Goal: Find specific page/section: Find specific page/section

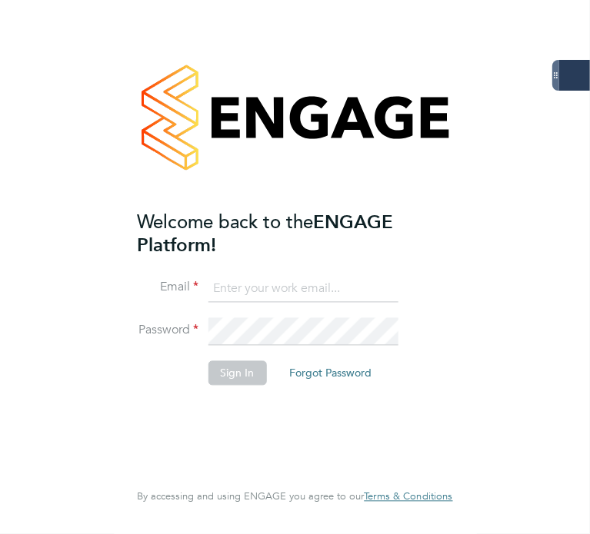
type input "james.glover@servicecare.org.uk"
click at [242, 220] on button "Sign In" at bounding box center [237, 372] width 58 height 25
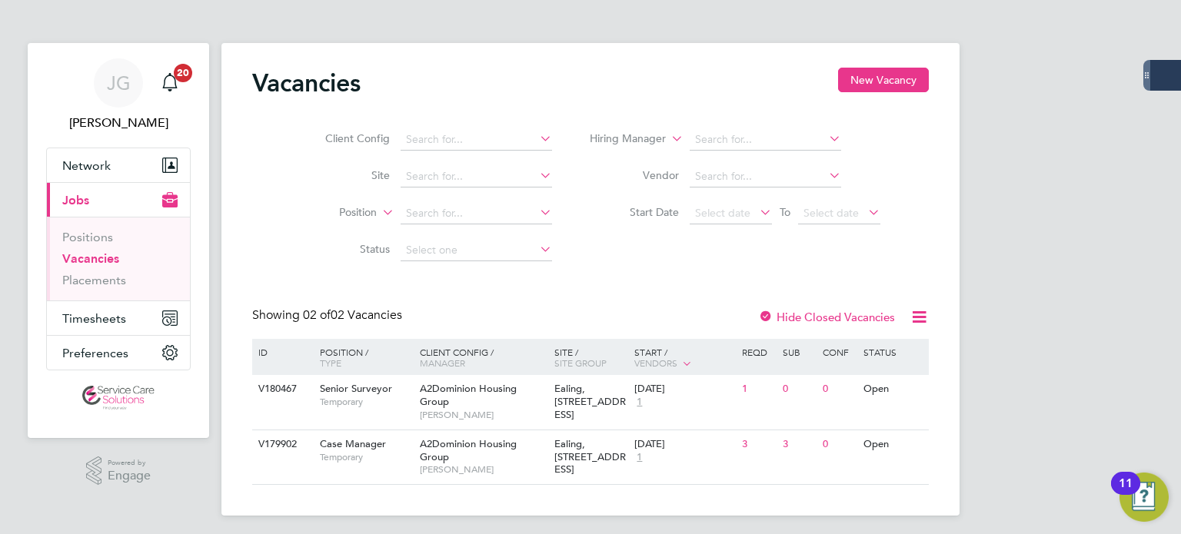
click at [79, 203] on span "Jobs" at bounding box center [75, 200] width 27 height 15
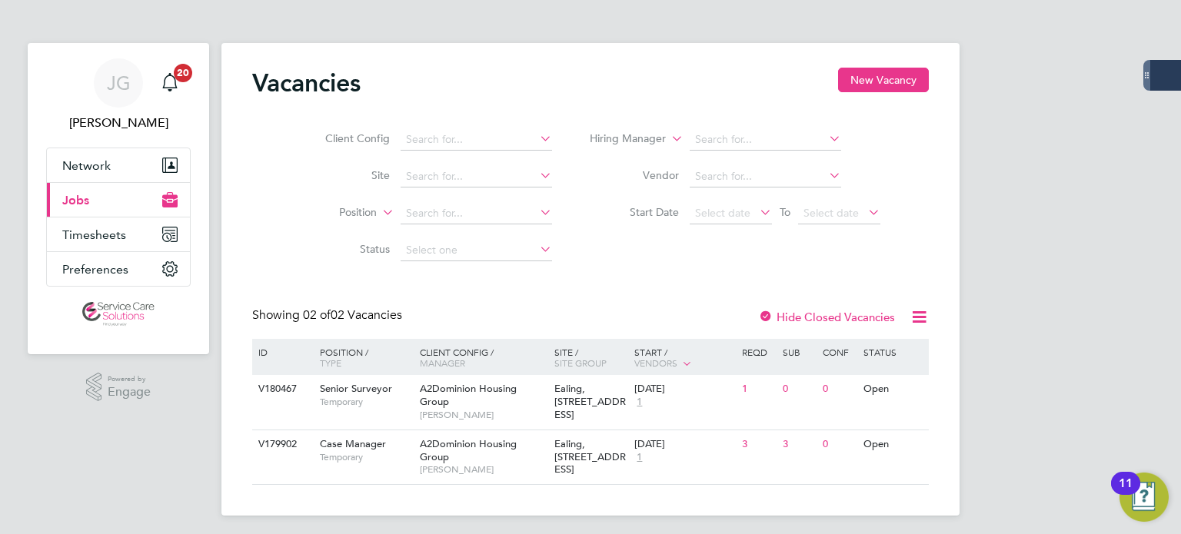
click at [79, 203] on span "Jobs" at bounding box center [75, 200] width 27 height 15
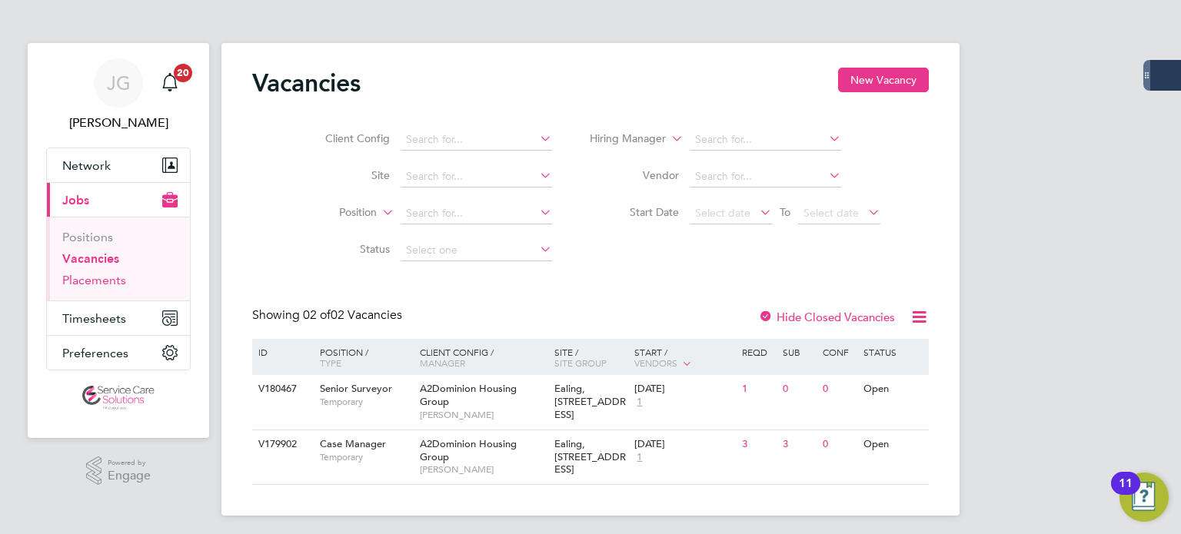
click at [84, 275] on link "Placements" at bounding box center [94, 280] width 64 height 15
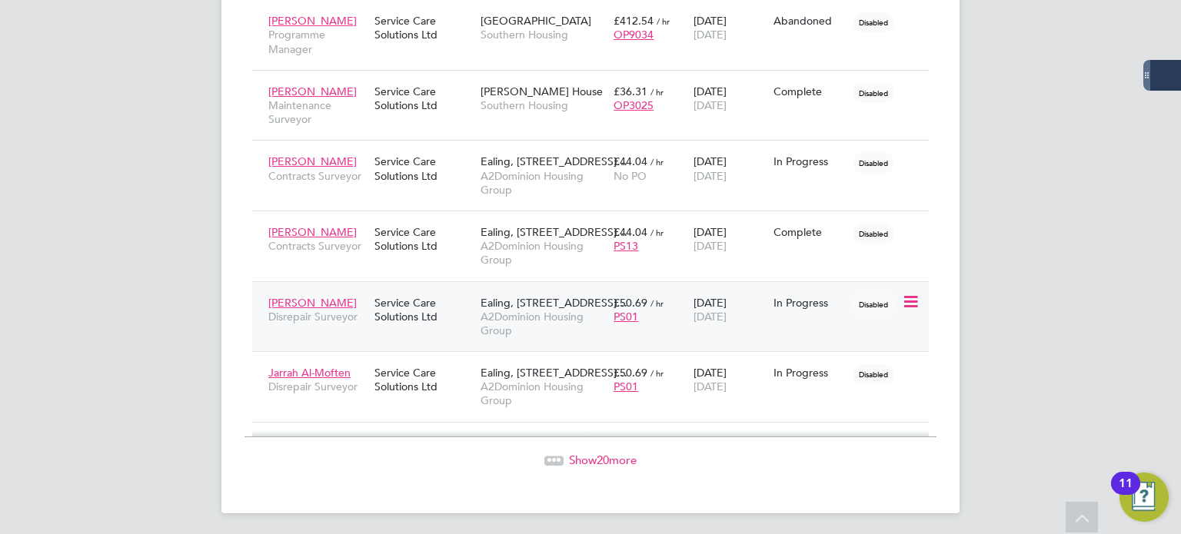
click at [321, 296] on span "Alex Mcnally" at bounding box center [312, 303] width 88 height 14
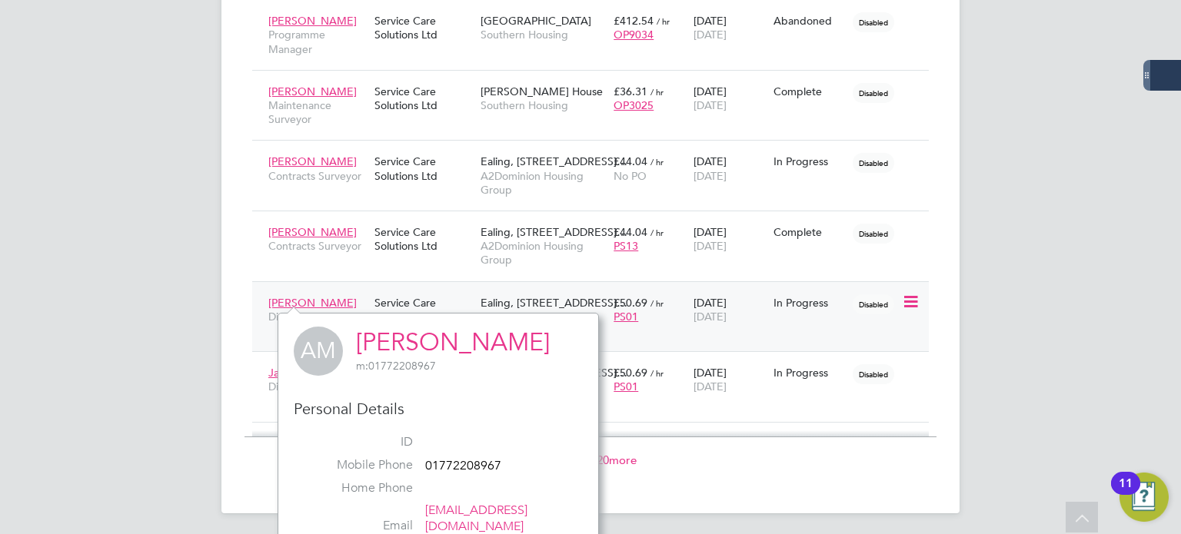
click at [663, 311] on div "PS01" at bounding box center [649, 317] width 72 height 14
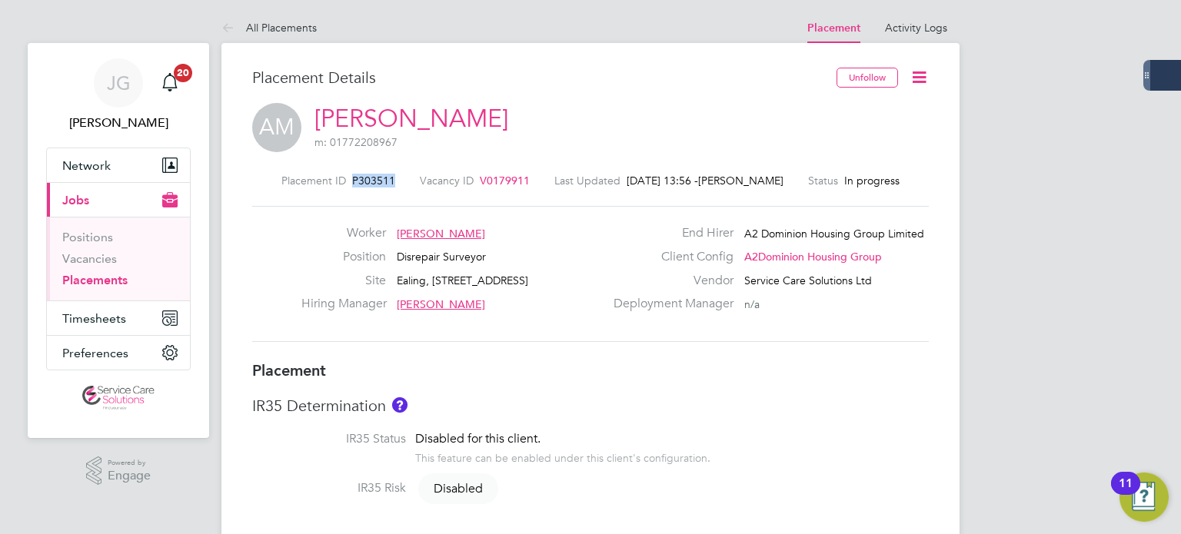
drag, startPoint x: 395, startPoint y: 176, endPoint x: 350, endPoint y: 184, distance: 46.0
click at [350, 184] on div "Placement ID P303511 Vacancy ID V0179911 Last Updated 01 Oct 2025, 13:56 - Jame…" at bounding box center [590, 181] width 676 height 14
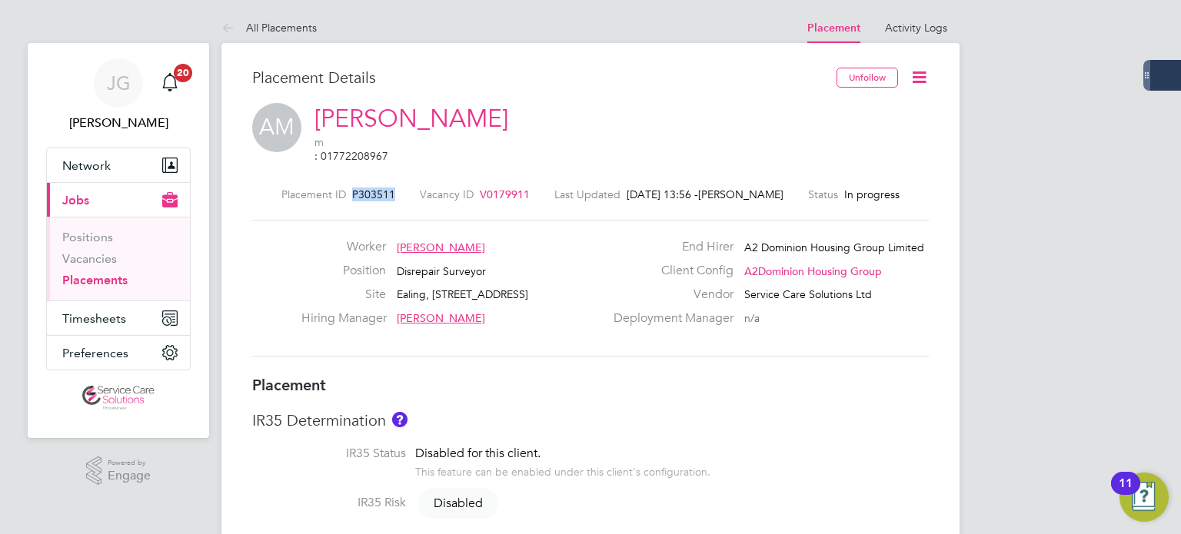
copy span "P303511"
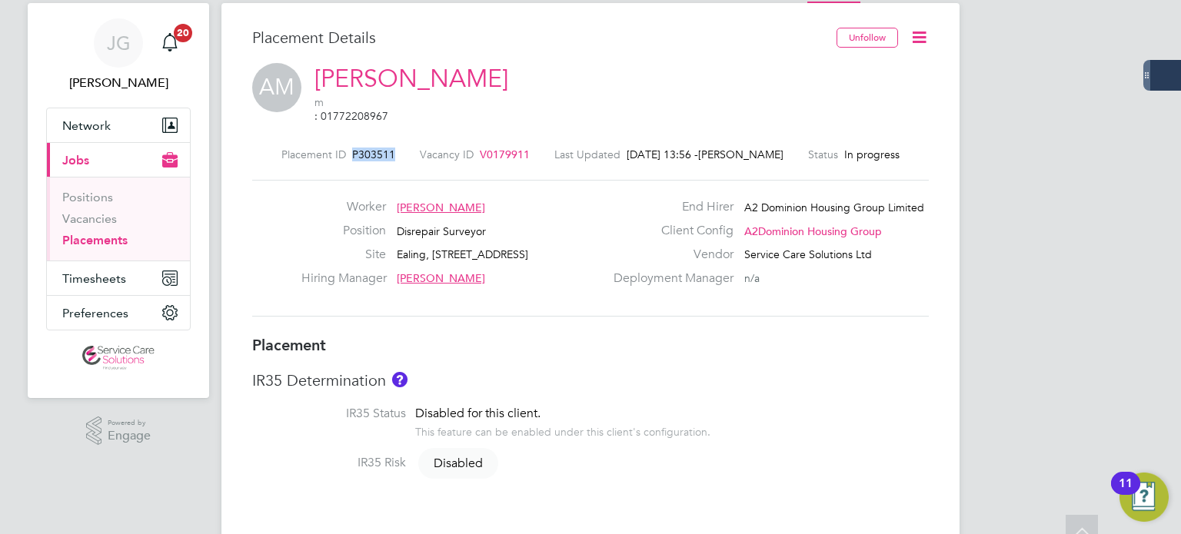
scroll to position [28, 0]
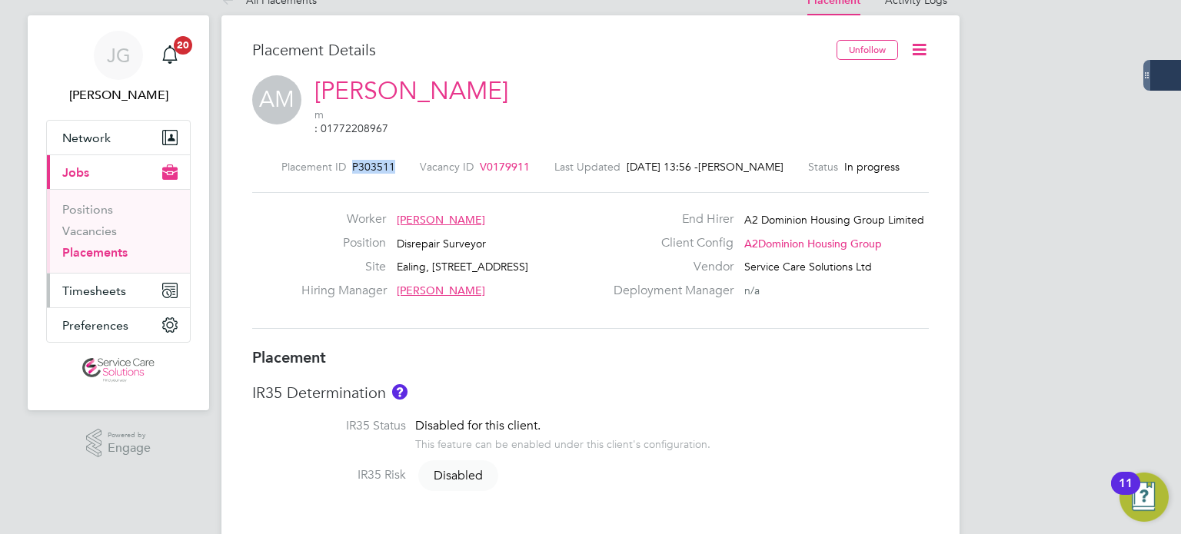
click at [114, 279] on button "Timesheets" at bounding box center [118, 291] width 143 height 34
click at [95, 255] on link "Placements" at bounding box center [94, 252] width 65 height 15
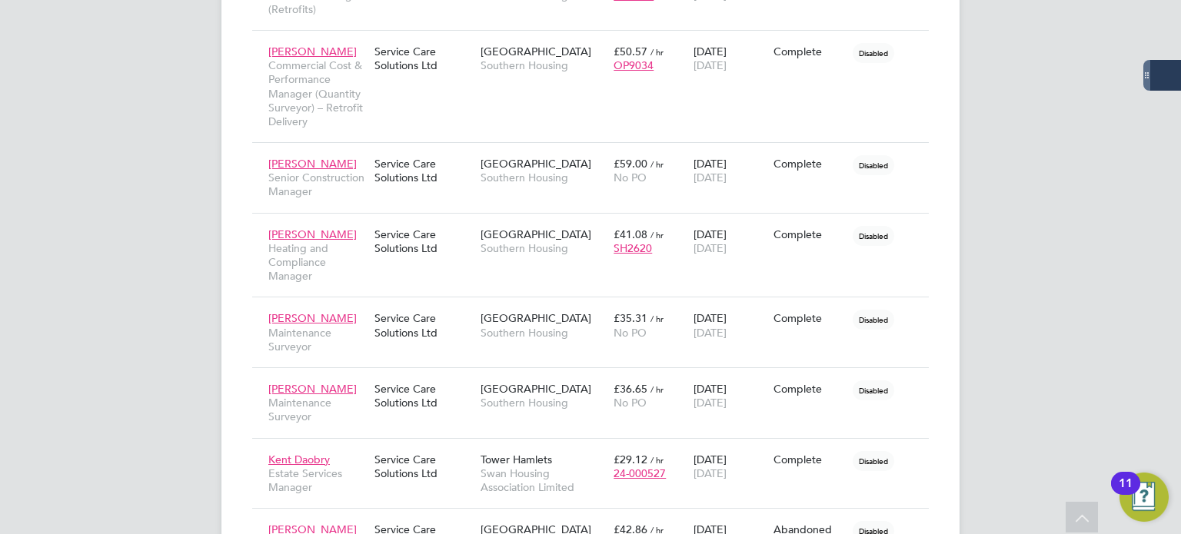
scroll to position [784, 0]
